Goal: Information Seeking & Learning: Find specific fact

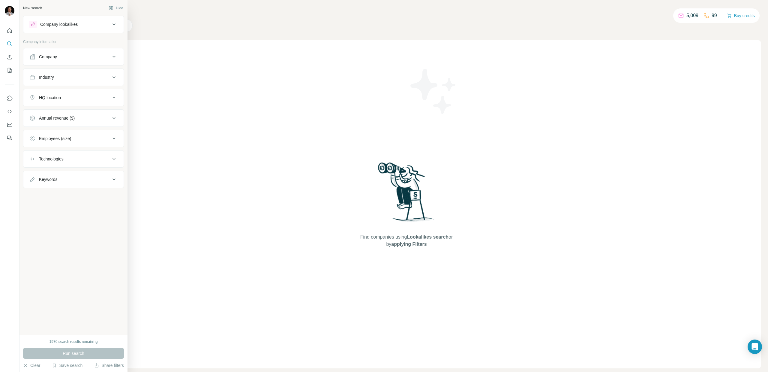
click at [54, 58] on div "Company" at bounding box center [48, 57] width 18 height 6
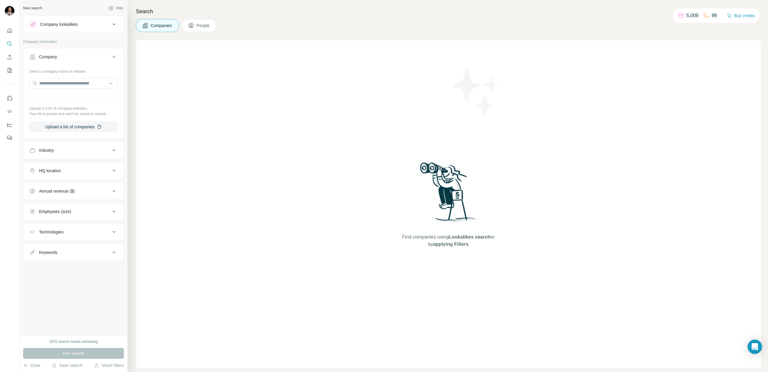
click at [60, 154] on button "Industry" at bounding box center [73, 150] width 100 height 14
click at [56, 167] on input at bounding box center [70, 165] width 74 height 7
type input "****"
click at [64, 178] on div "Logistics" at bounding box center [74, 179] width 78 height 6
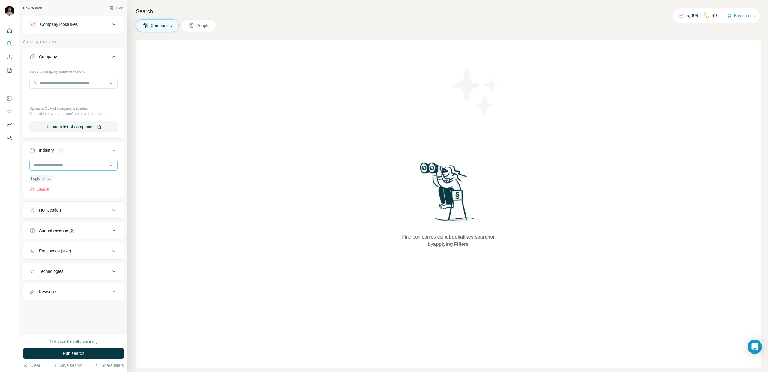
click at [62, 167] on input at bounding box center [70, 165] width 74 height 7
type input "******"
click at [59, 187] on p "Delivery Service" at bounding box center [50, 189] width 30 height 6
click at [69, 160] on div at bounding box center [70, 165] width 74 height 10
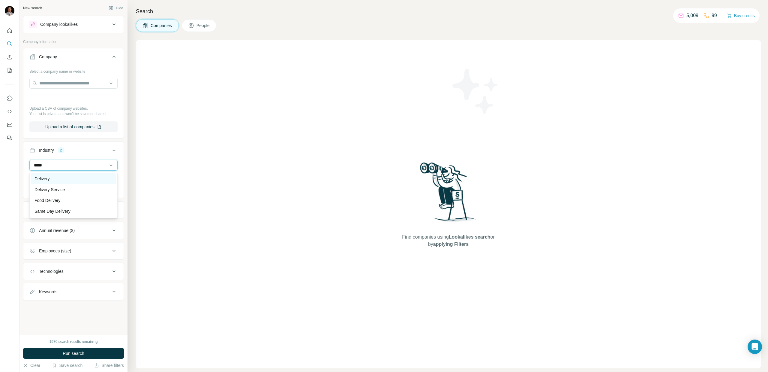
type input "*****"
click at [62, 179] on div "Delivery" at bounding box center [74, 179] width 78 height 6
click at [56, 162] on input at bounding box center [70, 165] width 74 height 7
type input "*"
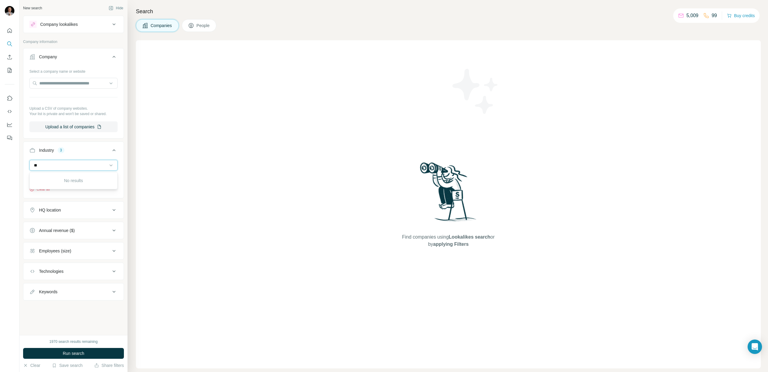
type input "*"
type input "*****"
click at [56, 182] on div "Warehousing" at bounding box center [73, 178] width 85 height 11
click at [62, 218] on div "HQ location" at bounding box center [69, 220] width 81 height 6
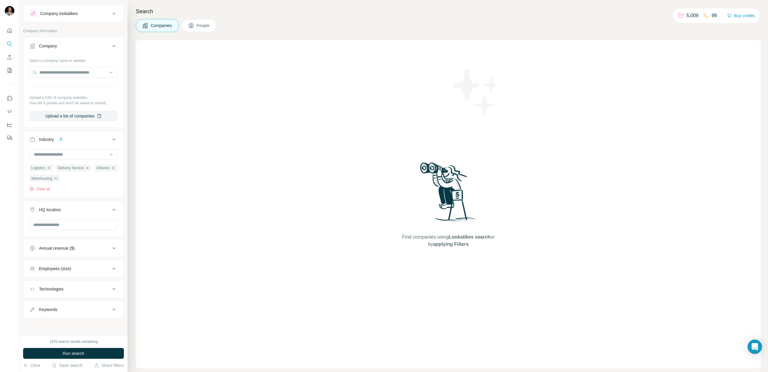
click at [200, 27] on span "People" at bounding box center [204, 26] width 14 height 6
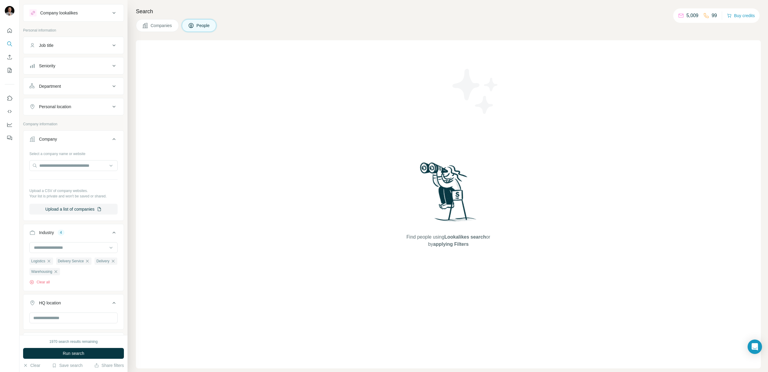
click at [53, 47] on div "Job title" at bounding box center [46, 45] width 14 height 6
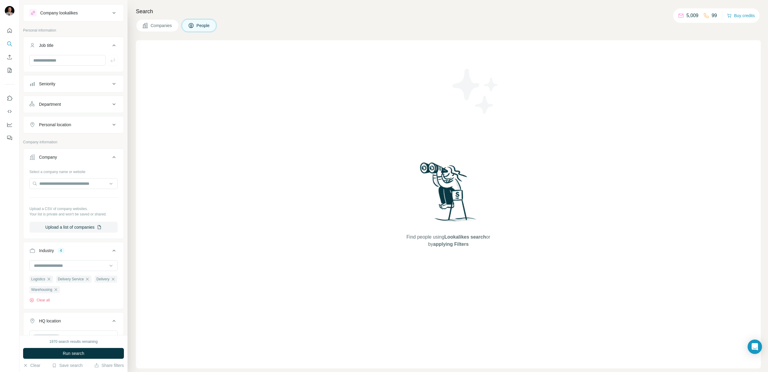
click at [55, 81] on div "Seniority" at bounding box center [47, 84] width 16 height 6
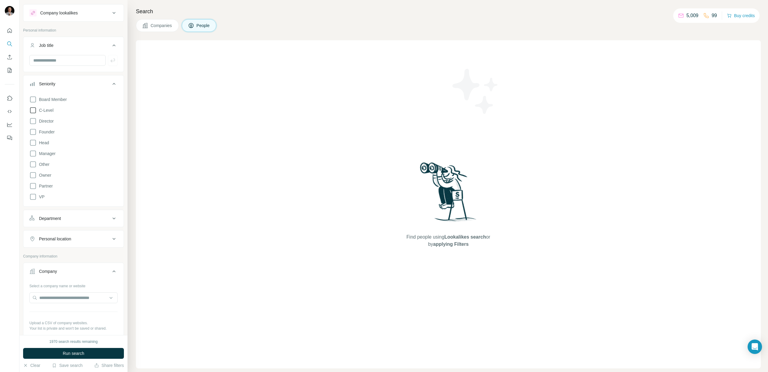
click at [34, 110] on icon at bounding box center [32, 110] width 7 height 7
click at [33, 98] on icon at bounding box center [32, 99] width 7 height 7
click at [34, 121] on icon at bounding box center [32, 120] width 7 height 7
click at [33, 141] on icon at bounding box center [32, 142] width 7 height 7
click at [33, 153] on icon at bounding box center [32, 153] width 7 height 7
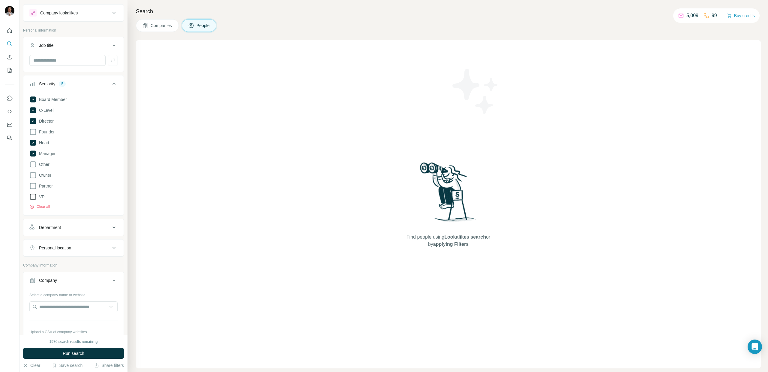
click at [33, 198] on icon at bounding box center [32, 196] width 7 height 7
click at [34, 175] on icon at bounding box center [32, 174] width 7 height 7
click at [32, 186] on icon at bounding box center [32, 185] width 7 height 7
click at [62, 60] on input "text" at bounding box center [67, 60] width 76 height 11
type input "**********"
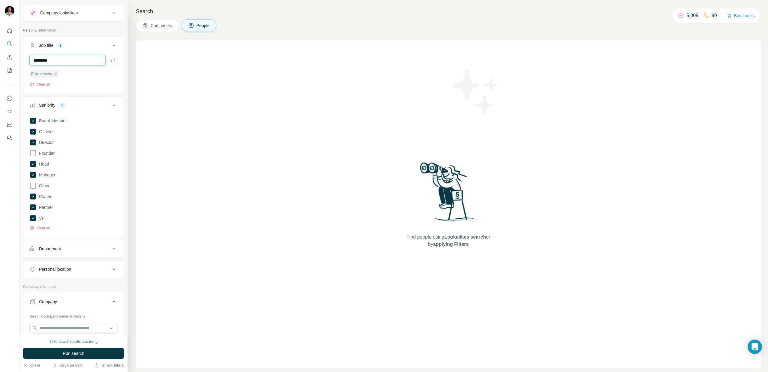
type input "*********"
type input "**********"
type input "*******"
type input "******"
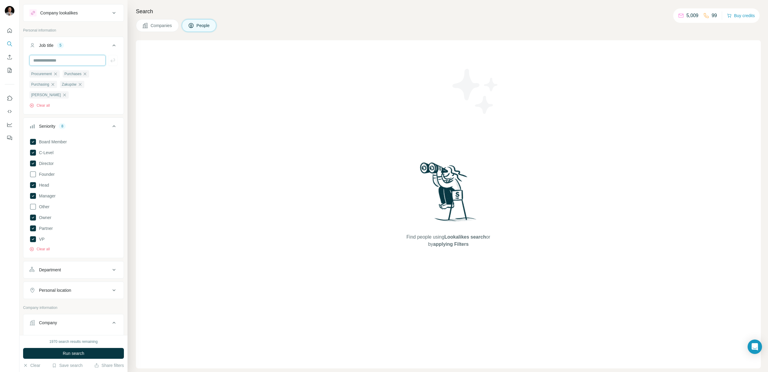
scroll to position [130, 0]
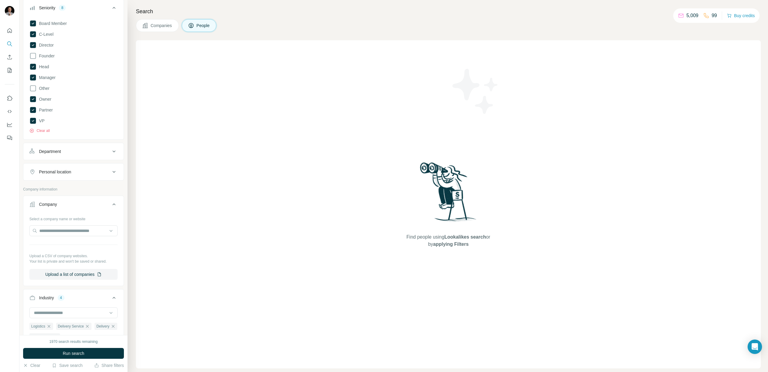
click at [61, 148] on div "Department" at bounding box center [50, 151] width 22 height 6
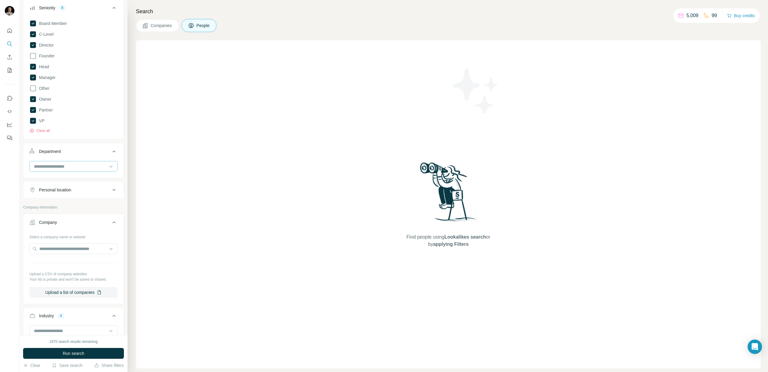
click at [64, 163] on input at bounding box center [70, 166] width 74 height 7
click at [186, 185] on div "Find people using Lookalikes search or by applying Filters" at bounding box center [448, 204] width 625 height 328
click at [67, 185] on div "Personal location" at bounding box center [55, 188] width 32 height 6
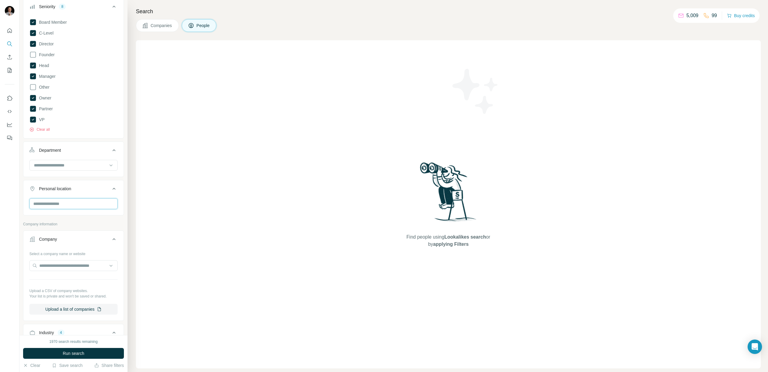
click at [67, 198] on input "text" at bounding box center [73, 203] width 88 height 11
type input "***"
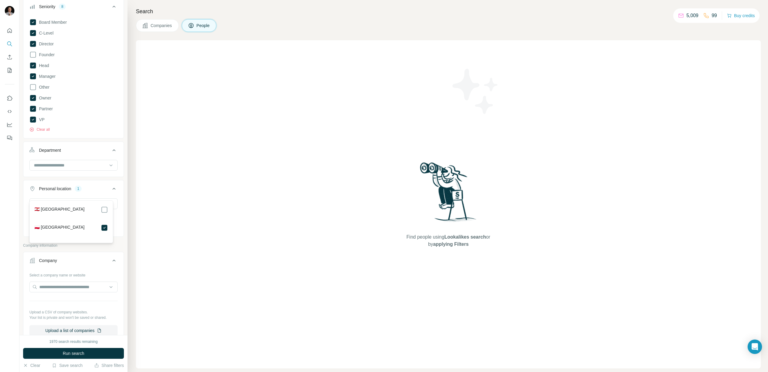
click at [203, 197] on div "Find people using Lookalikes search or by applying Filters" at bounding box center [448, 204] width 625 height 328
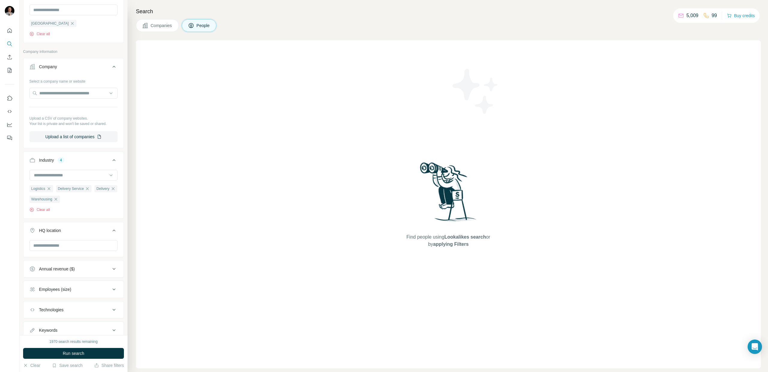
scroll to position [336, 0]
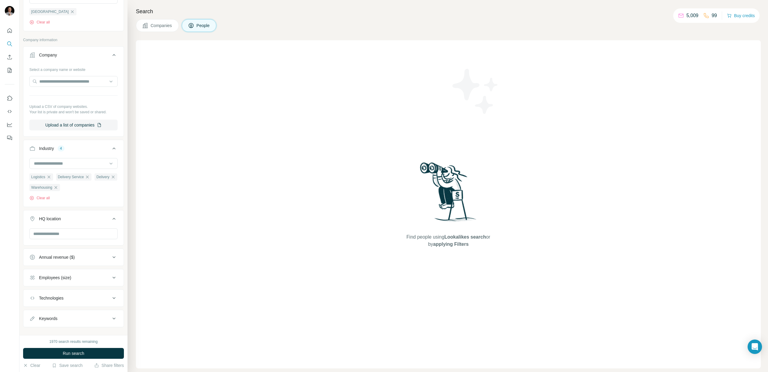
click at [65, 274] on div "Employees (size)" at bounding box center [55, 277] width 32 height 6
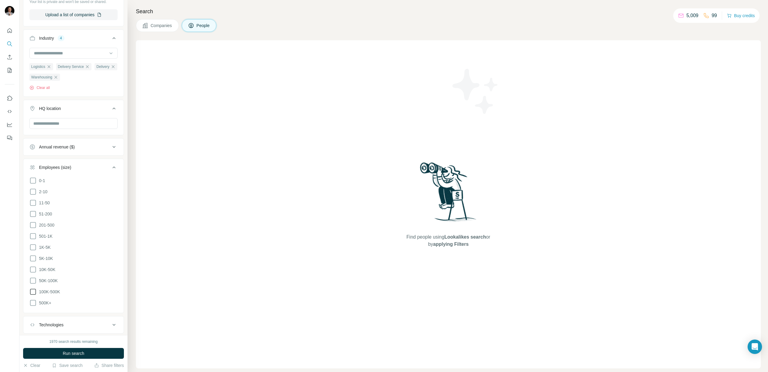
scroll to position [450, 0]
drag, startPoint x: 34, startPoint y: 286, endPoint x: 33, endPoint y: 280, distance: 6.1
click at [34, 295] on icon at bounding box center [32, 298] width 7 height 7
click at [33, 284] on icon at bounding box center [32, 287] width 7 height 7
click at [34, 272] on icon at bounding box center [32, 275] width 7 height 7
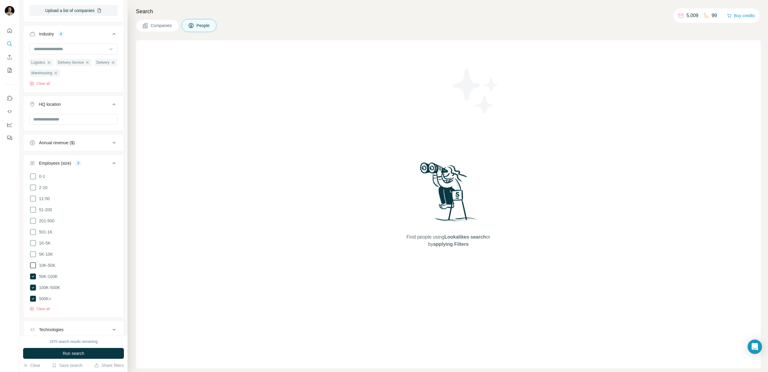
click at [34, 261] on icon at bounding box center [32, 264] width 7 height 7
click at [34, 250] on icon at bounding box center [32, 253] width 7 height 7
click at [34, 239] on icon at bounding box center [32, 242] width 7 height 7
click at [200, 263] on div "Find people using Lookalikes search or by applying Filters" at bounding box center [448, 204] width 625 height 328
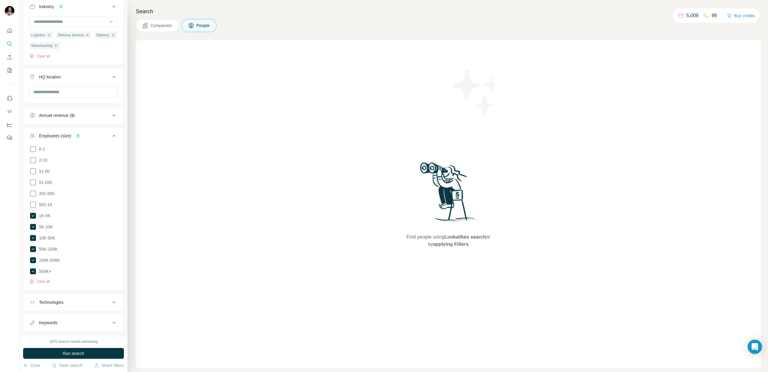
scroll to position [478, 0]
click at [81, 354] on span "Run search" at bounding box center [74, 353] width 22 height 6
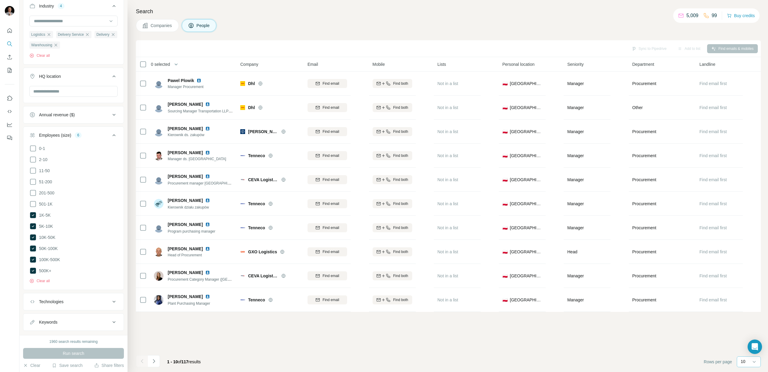
click at [748, 360] on div "10" at bounding box center [748, 361] width 15 height 6
click at [745, 317] on p "60" at bounding box center [744, 315] width 5 height 6
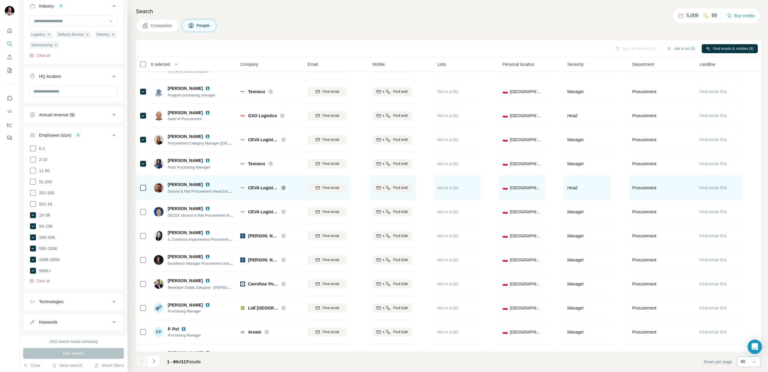
scroll to position [151, 0]
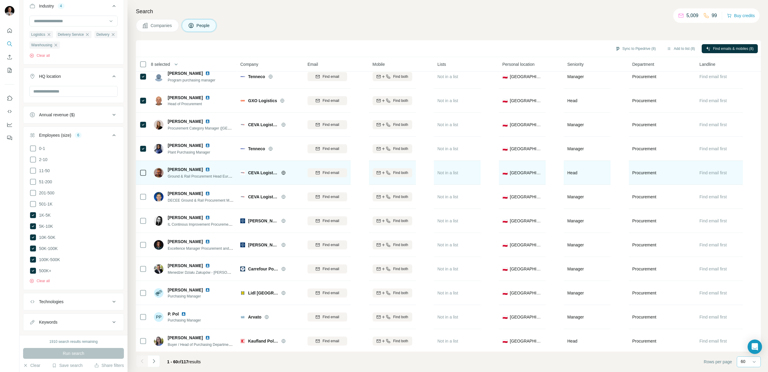
click at [146, 172] on icon at bounding box center [143, 172] width 7 height 7
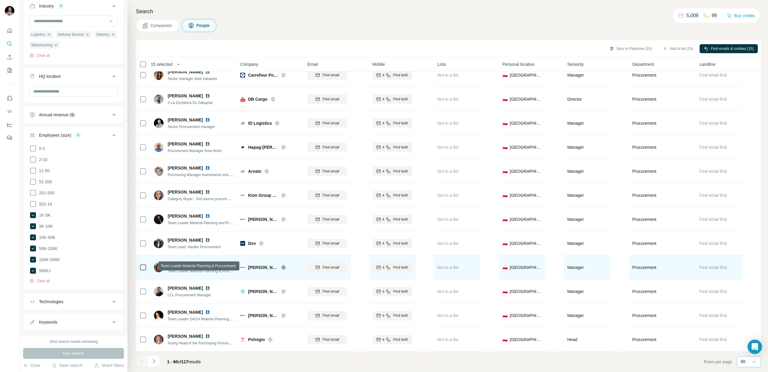
scroll to position [1164, 0]
